Goal: Task Accomplishment & Management: Manage account settings

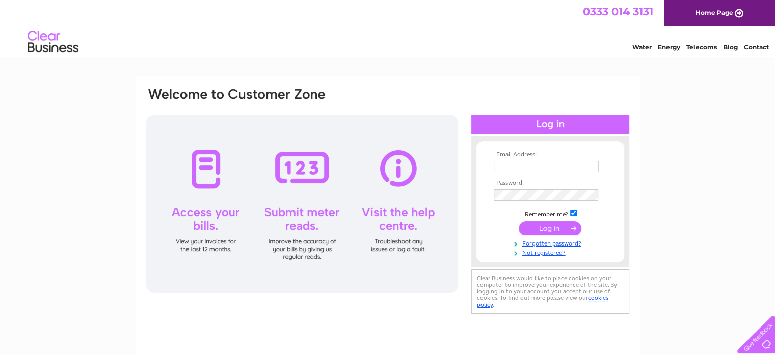
drag, startPoint x: 0, startPoint y: 0, endPoint x: 534, endPoint y: 169, distance: 559.9
click at [534, 169] on input "text" at bounding box center [546, 166] width 105 height 11
type input "[EMAIL_ADDRESS][DOMAIN_NAME]"
click at [49, 98] on div "Email Address: gmilligan@angusdundee.co.uk Password:" at bounding box center [387, 305] width 775 height 459
click at [517, 189] on td at bounding box center [550, 195] width 118 height 16
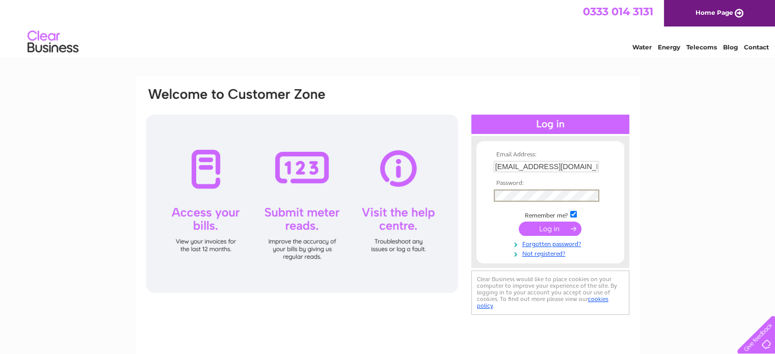
drag, startPoint x: 550, startPoint y: 225, endPoint x: 492, endPoint y: 203, distance: 61.9
click at [550, 225] on input "submit" at bounding box center [550, 229] width 63 height 14
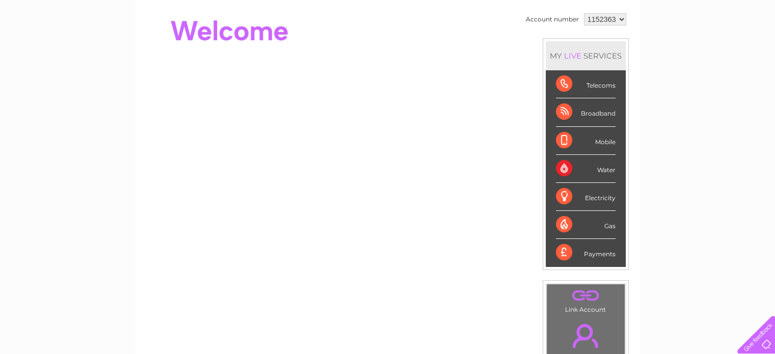
scroll to position [45, 0]
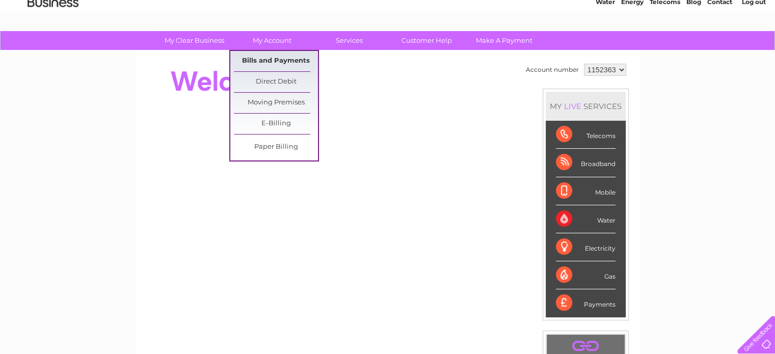
click at [271, 59] on link "Bills and Payments" at bounding box center [276, 61] width 84 height 20
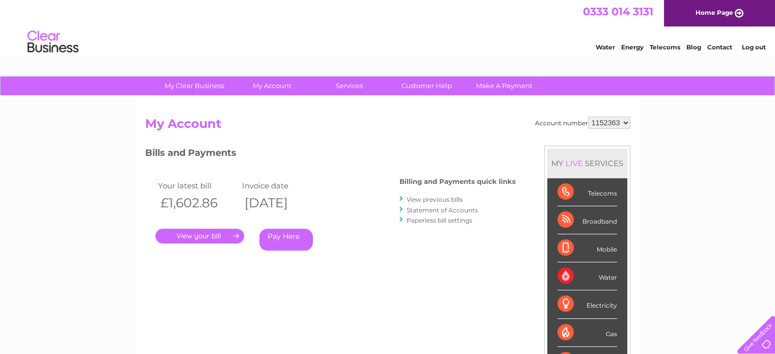
scroll to position [102, 0]
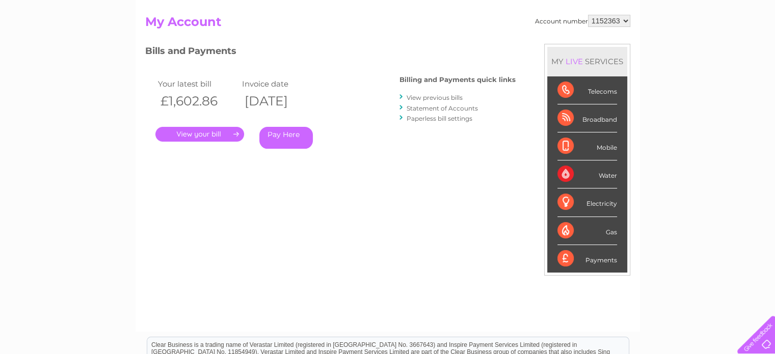
click at [189, 135] on link "." at bounding box center [199, 134] width 89 height 15
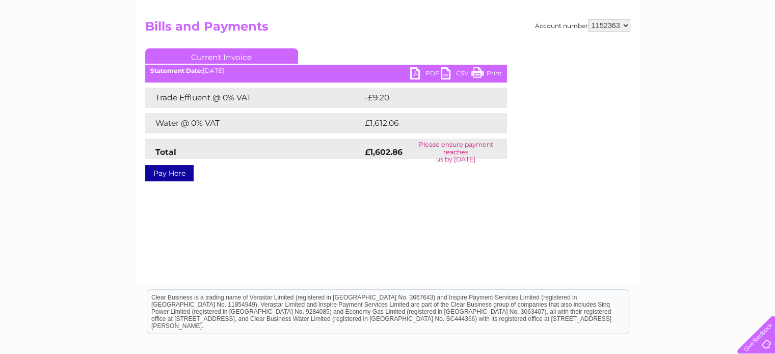
scroll to position [102, 0]
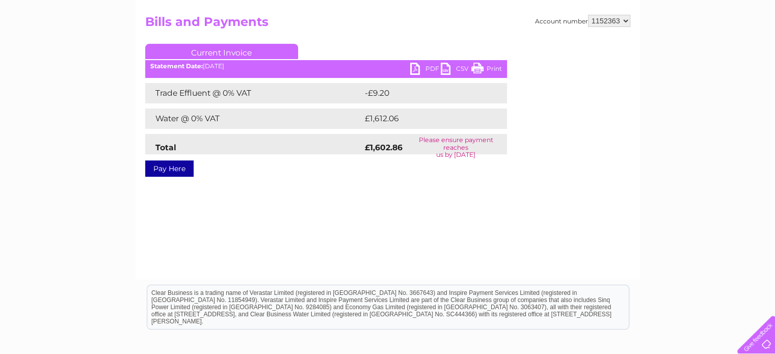
click at [418, 69] on link "PDF" at bounding box center [425, 70] width 31 height 15
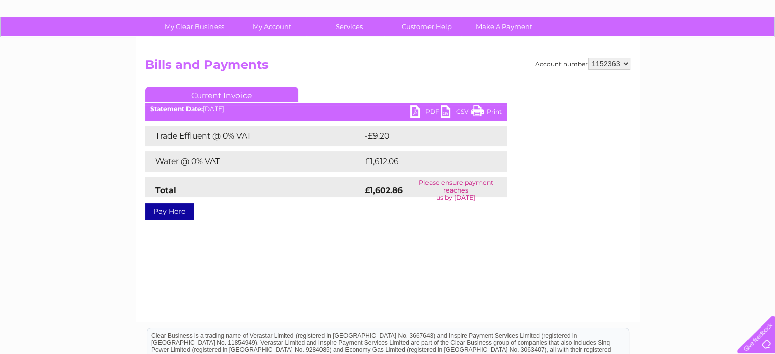
scroll to position [0, 0]
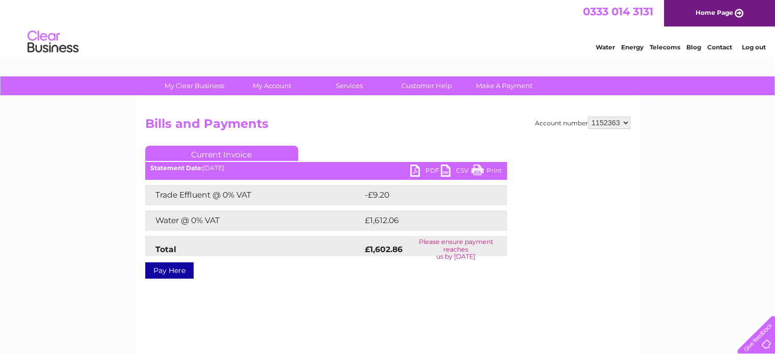
click at [609, 118] on select "1152363 1156033" at bounding box center [609, 123] width 42 height 12
click at [624, 122] on select "1152363 1156033" at bounding box center [609, 123] width 42 height 12
select select "1156033"
click at [588, 117] on select "1152363 1156033" at bounding box center [609, 123] width 42 height 12
click at [413, 171] on link "PDF" at bounding box center [425, 172] width 31 height 15
